Goal: Task Accomplishment & Management: Manage account settings

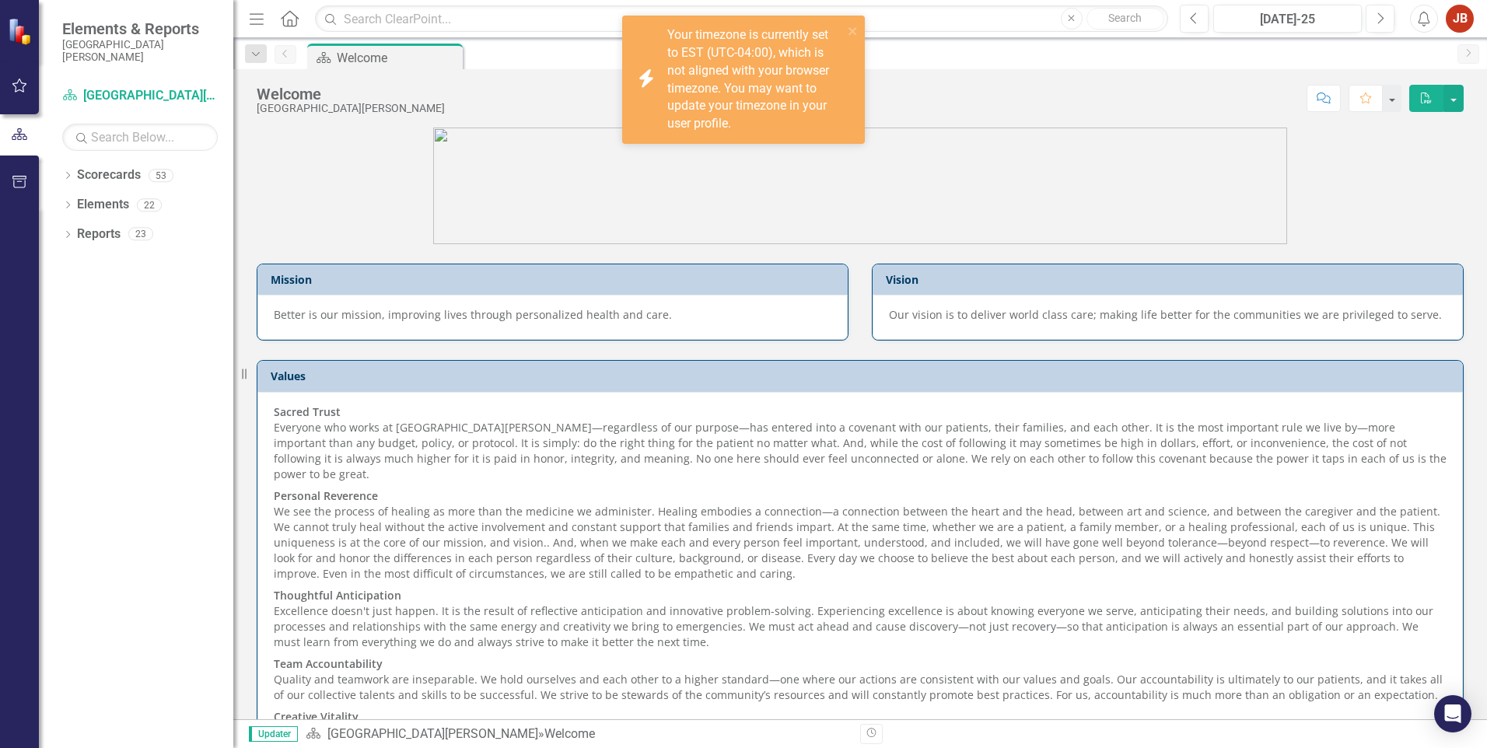
click at [776, 105] on div "Your timezone is currently set to EST (UTC-04:00), which is not aligned with yo…" at bounding box center [755, 79] width 176 height 107
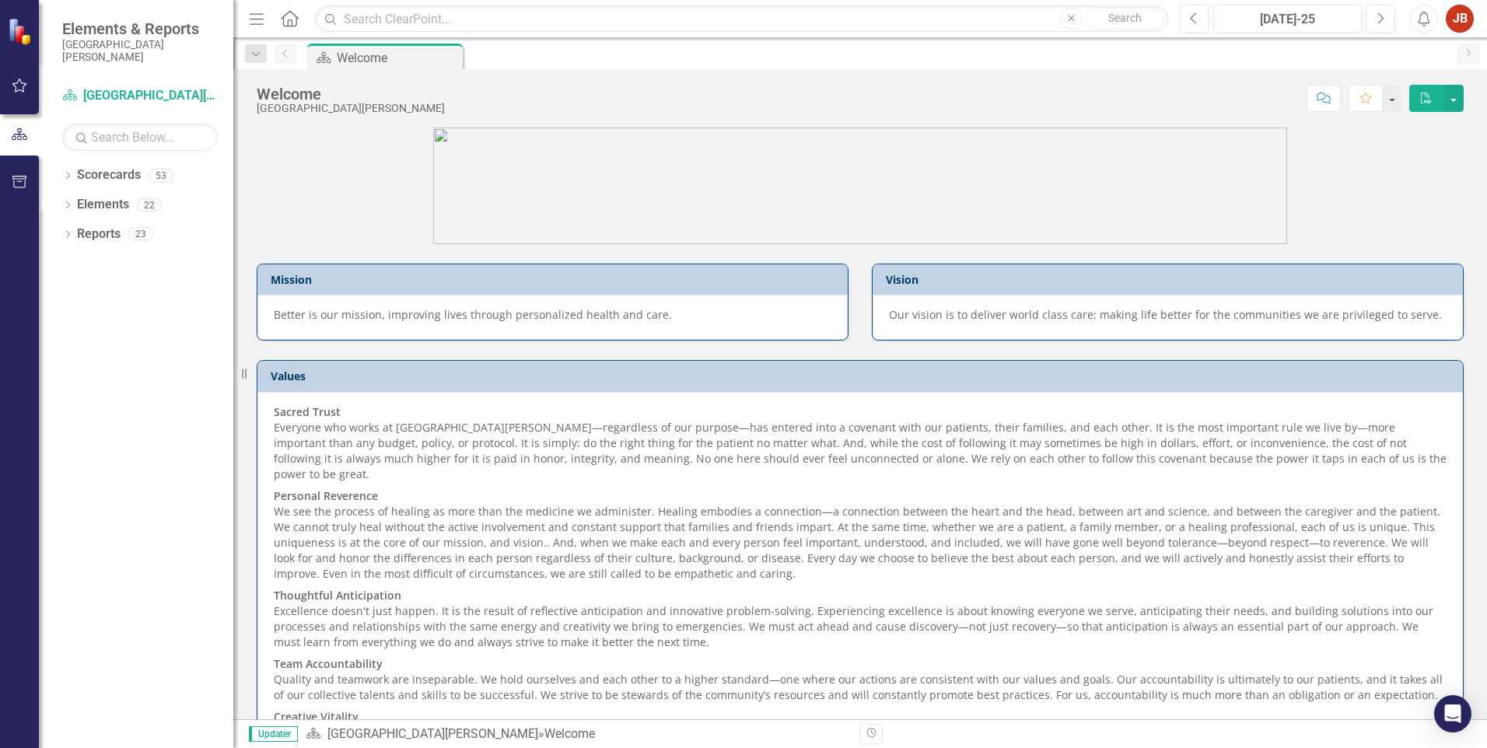
click at [1463, 22] on div "JB" at bounding box center [1460, 19] width 28 height 28
click at [1432, 50] on link "User Edit Profile" at bounding box center [1411, 47] width 123 height 29
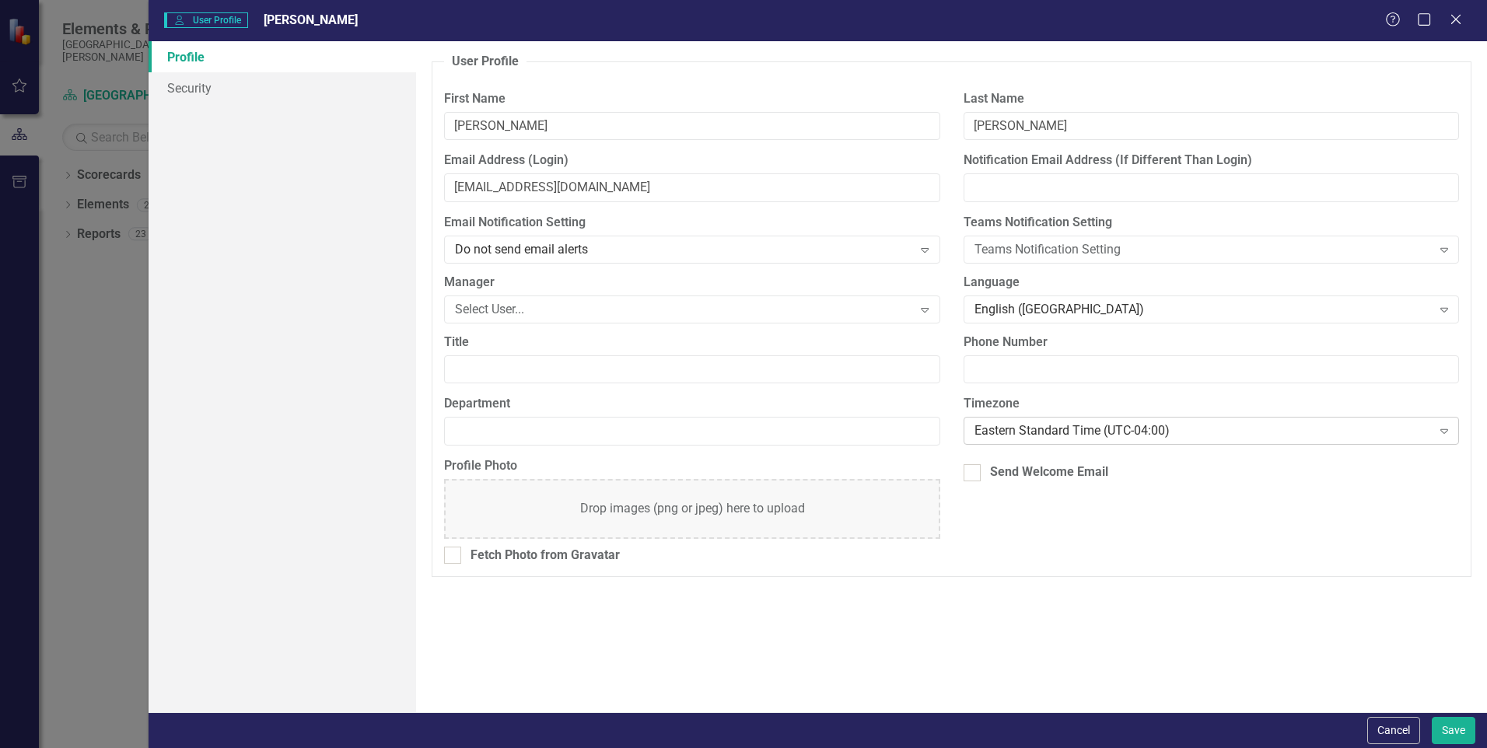
click at [1074, 427] on div "Eastern Standard Time (UTC-04:00)" at bounding box center [1203, 431] width 457 height 18
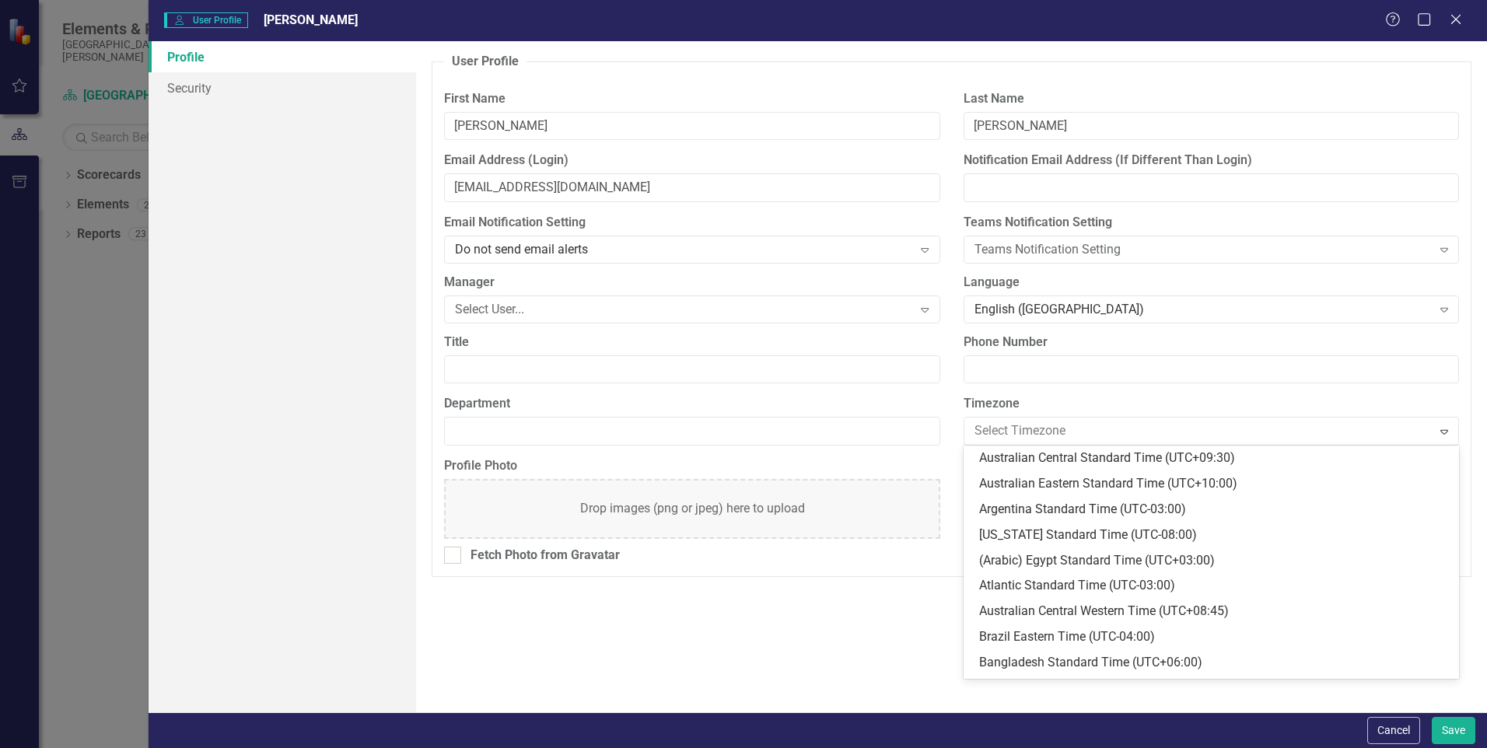
scroll to position [383, 0]
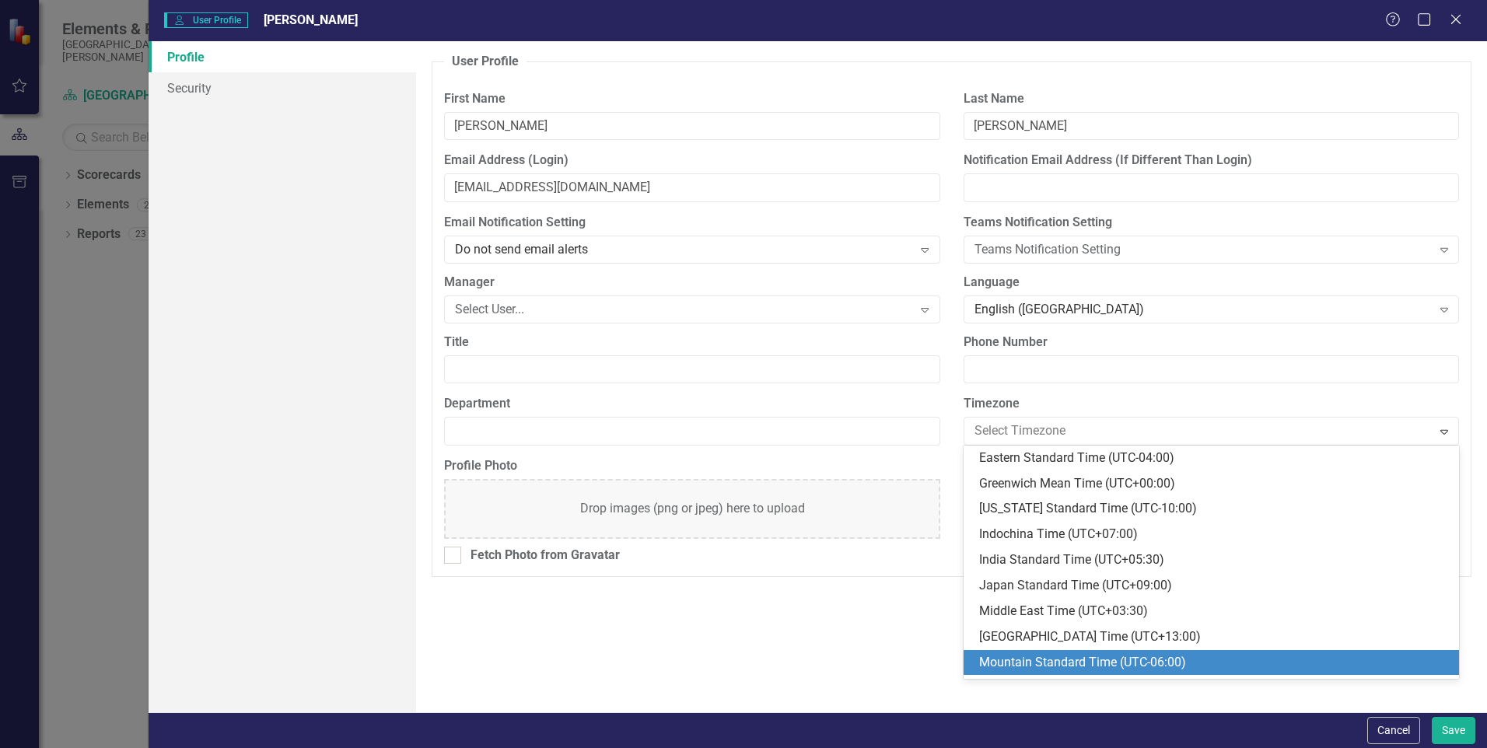
click at [1030, 662] on div "Mountain Standard Time (UTC-06:00)" at bounding box center [1214, 663] width 471 height 18
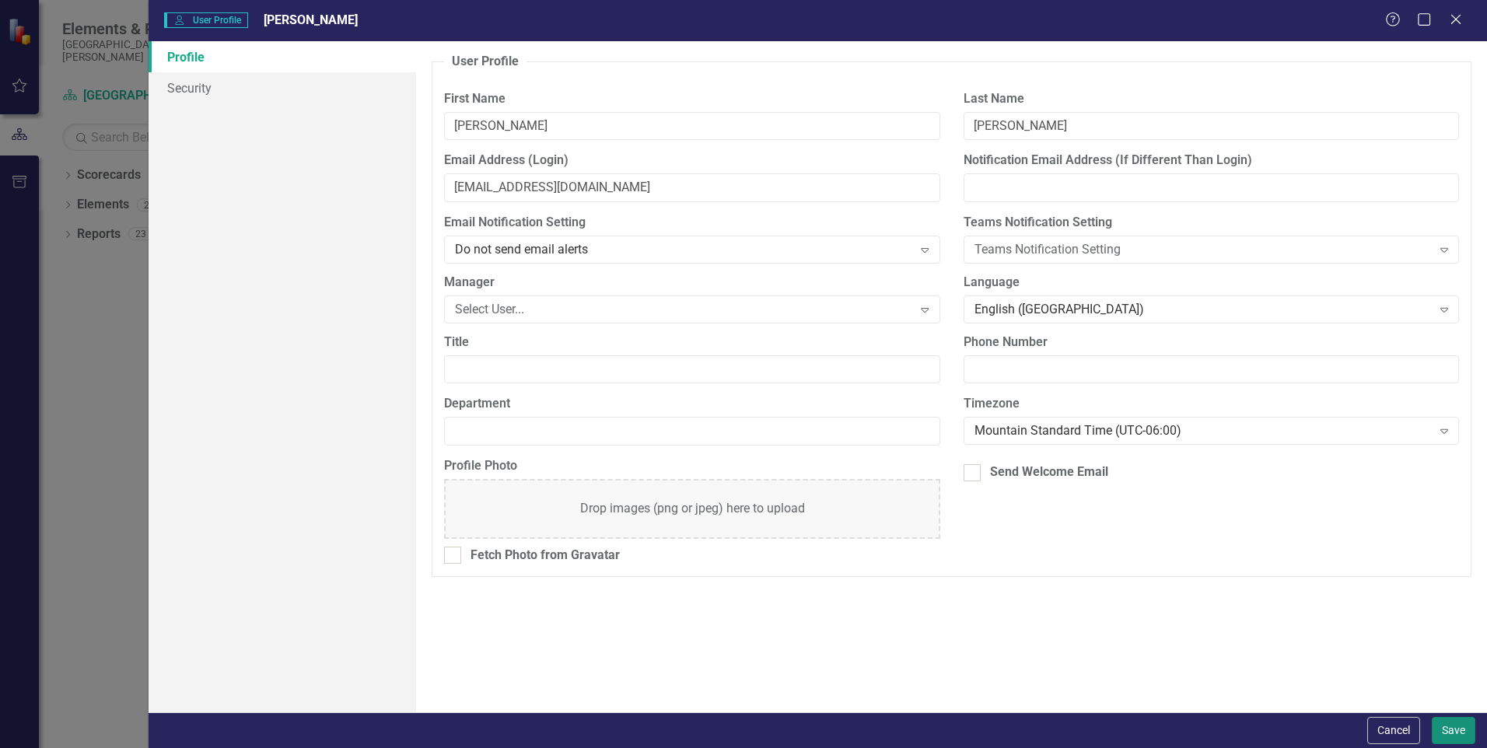
click at [1451, 726] on button "Save" at bounding box center [1454, 730] width 44 height 27
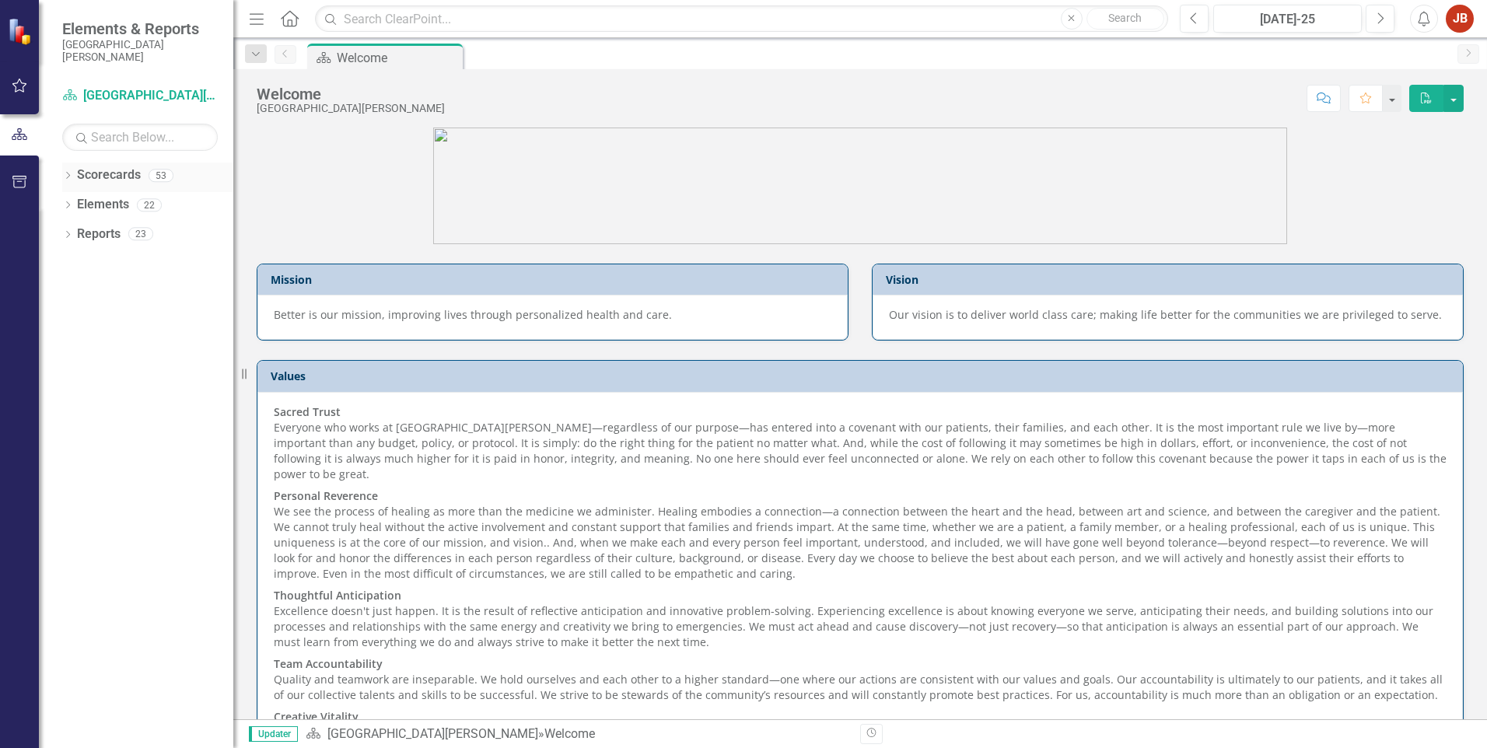
click at [73, 177] on icon "Dropdown" at bounding box center [67, 177] width 11 height 9
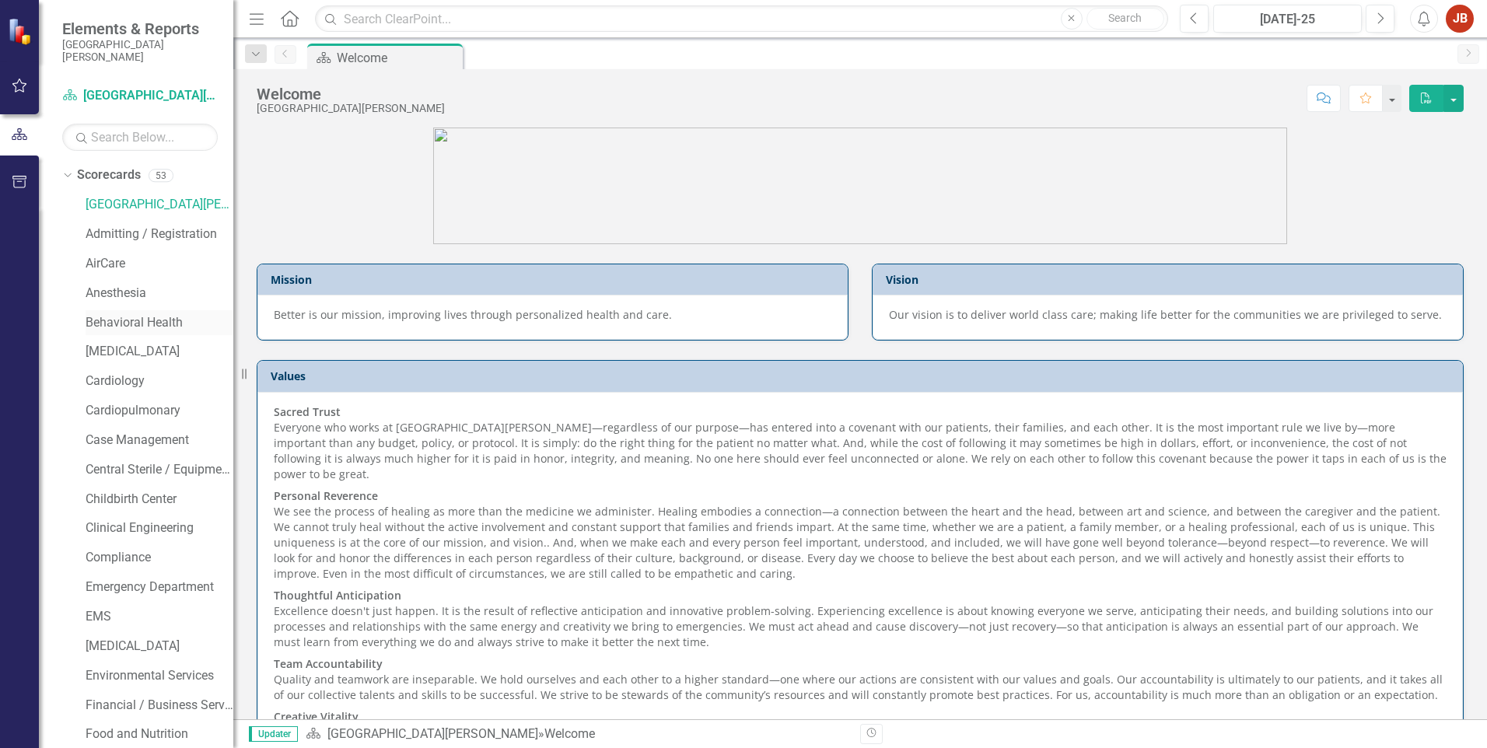
scroll to position [78, 0]
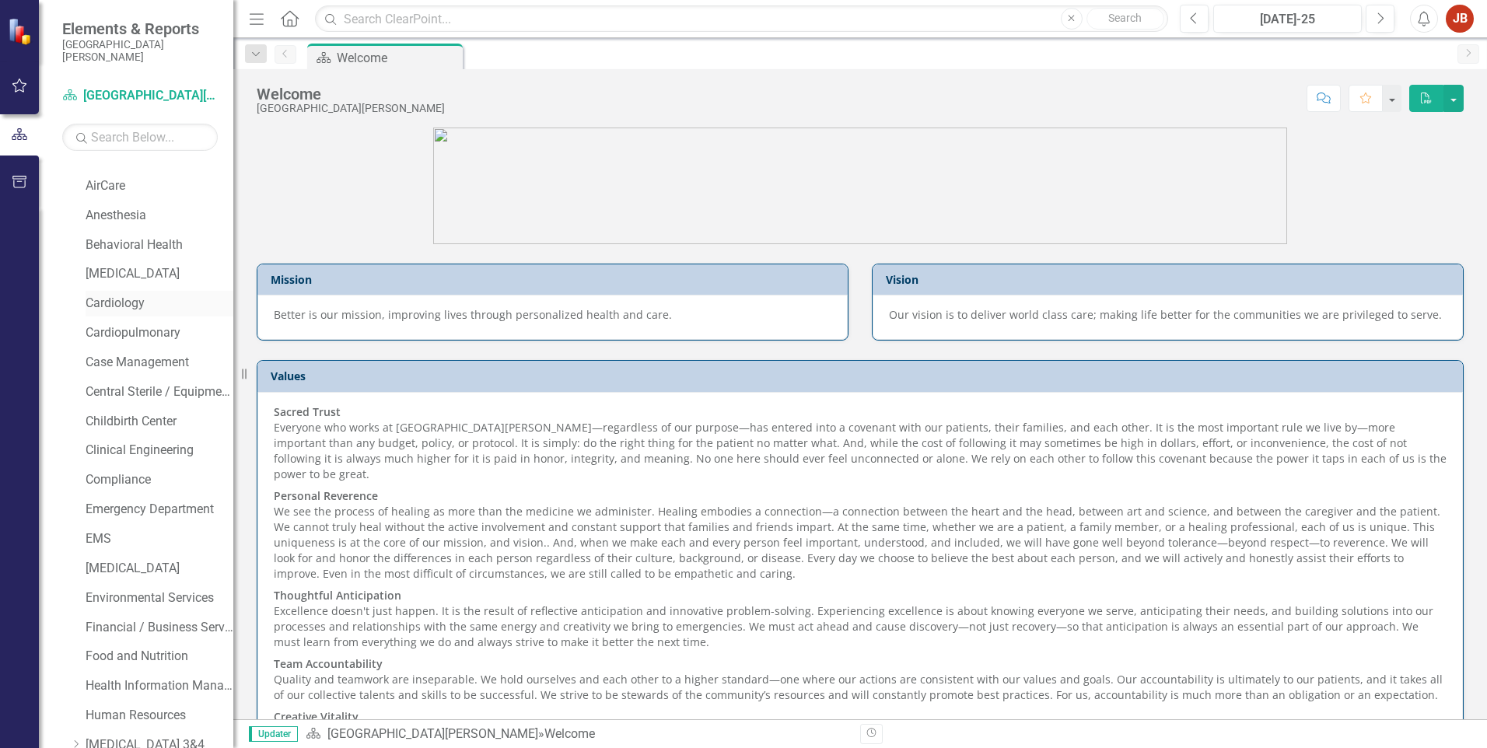
click at [123, 302] on link "Cardiology" at bounding box center [160, 304] width 148 height 18
